Goal: Information Seeking & Learning: Learn about a topic

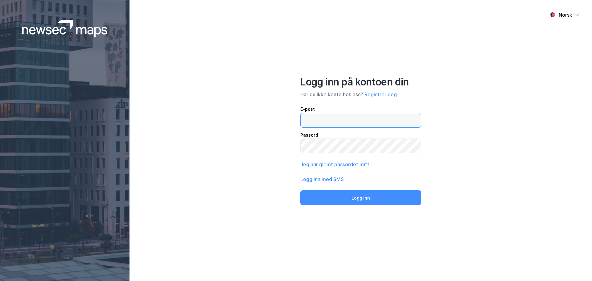
click at [340, 123] on input "email" at bounding box center [361, 120] width 120 height 14
click at [325, 119] on input "[EMAIL_ADDRESS][DOMAIN_NAME]" at bounding box center [361, 120] width 120 height 14
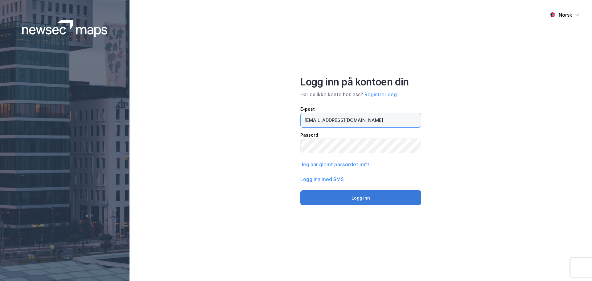
type input "[EMAIL_ADDRESS][DOMAIN_NAME]"
click at [383, 199] on button "Logg inn" at bounding box center [360, 197] width 121 height 15
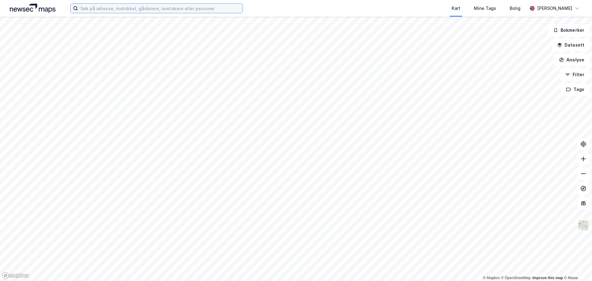
click at [113, 9] on input at bounding box center [160, 8] width 165 height 9
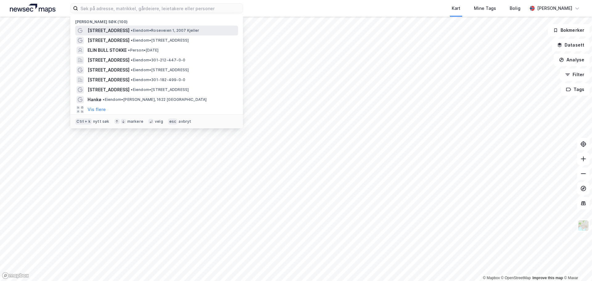
click at [141, 31] on span "• Eiendom • Roseveien 1, 2007 [PERSON_NAME]" at bounding box center [165, 30] width 68 height 5
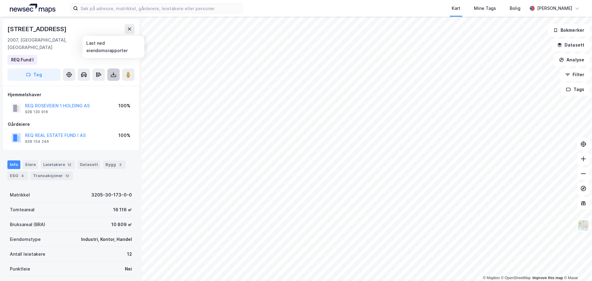
click at [117, 68] on button at bounding box center [113, 74] width 12 height 12
click at [96, 84] on div "Last ned grunnbok" at bounding box center [83, 86] width 36 height 5
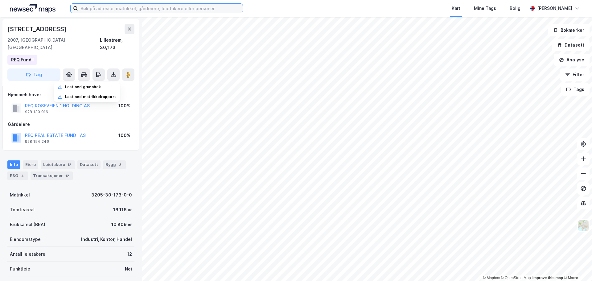
click at [112, 8] on input at bounding box center [160, 8] width 165 height 9
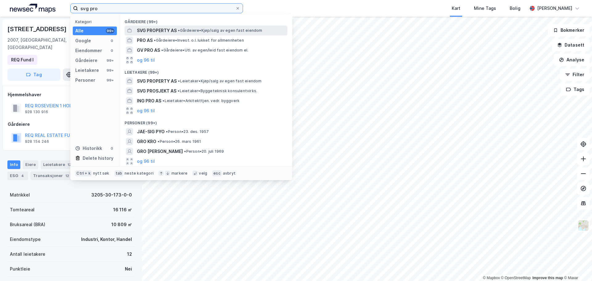
type input "svg pro"
click at [183, 33] on span "• Gårdeiere • Kjøp/salg av egen fast eiendom" at bounding box center [220, 30] width 84 height 5
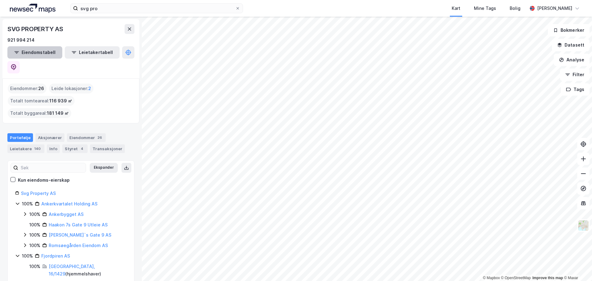
click at [31, 49] on button "Eiendomstabell" at bounding box center [34, 52] width 55 height 12
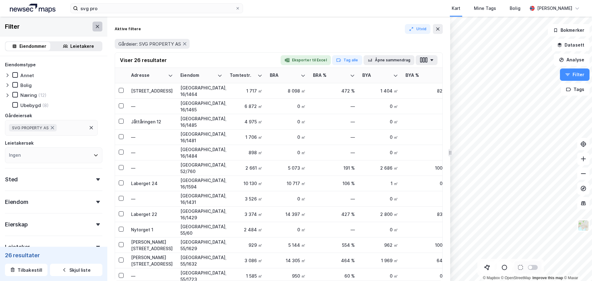
click at [95, 26] on icon at bounding box center [97, 26] width 5 height 5
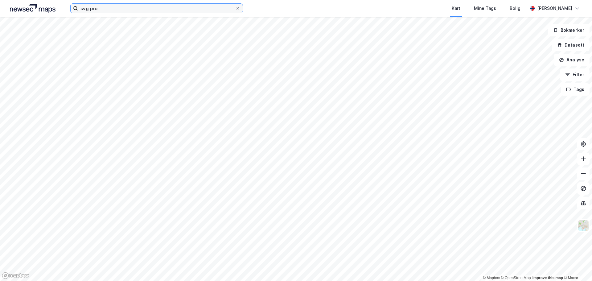
click at [134, 6] on input "svg pro" at bounding box center [156, 8] width 157 height 9
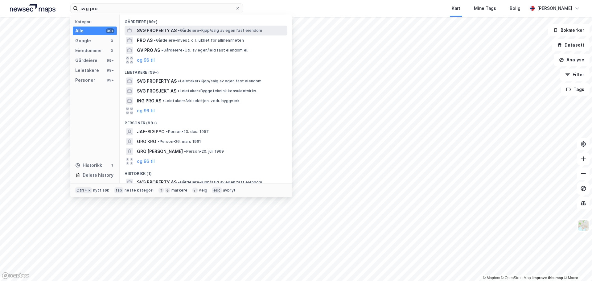
click at [151, 28] on span "SVG PROPERTY AS" at bounding box center [157, 30] width 40 height 7
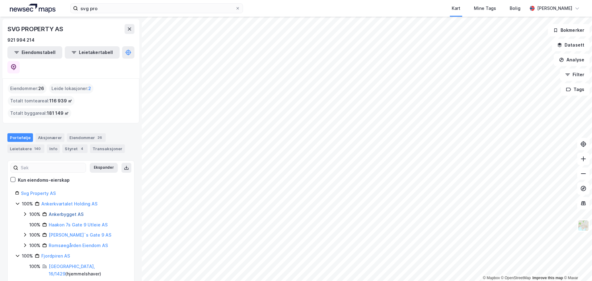
click at [64, 211] on link "Ankerbygget AS" at bounding box center [66, 213] width 35 height 5
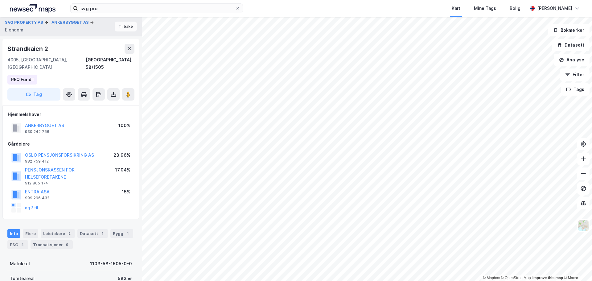
click at [123, 28] on button "Tilbake" at bounding box center [126, 27] width 22 height 10
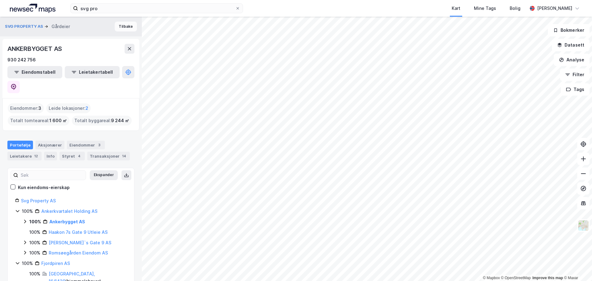
click at [116, 28] on button "Tilbake" at bounding box center [126, 27] width 22 height 10
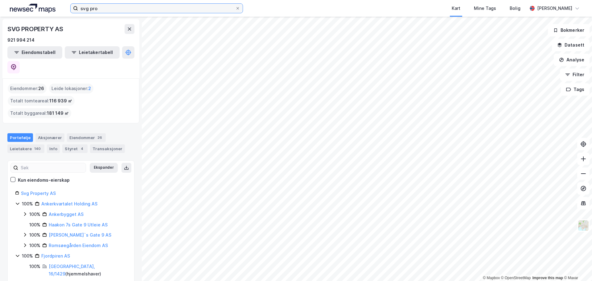
click at [109, 8] on input "svg pro" at bounding box center [156, 8] width 157 height 9
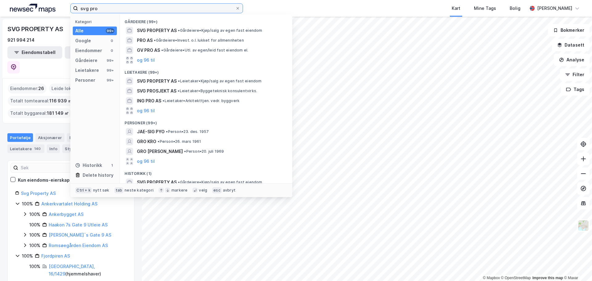
click at [109, 8] on input "svg pro" at bounding box center [156, 8] width 157 height 9
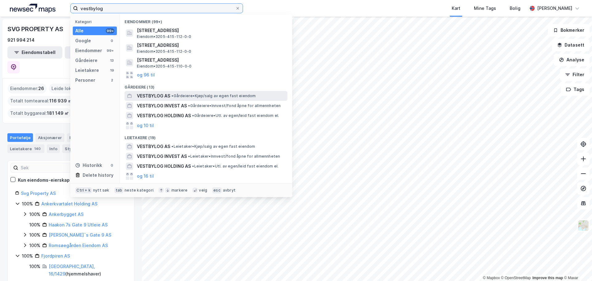
type input "vestbylog"
click at [199, 97] on span "• Gårdeiere • Kjøp/salg av egen fast eiendom" at bounding box center [213, 95] width 84 height 5
